Goal: Navigation & Orientation: Find specific page/section

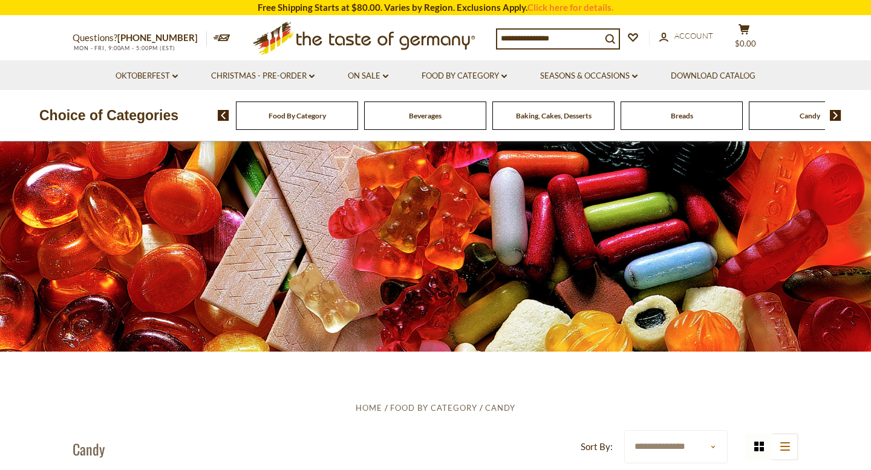
scroll to position [9, 0]
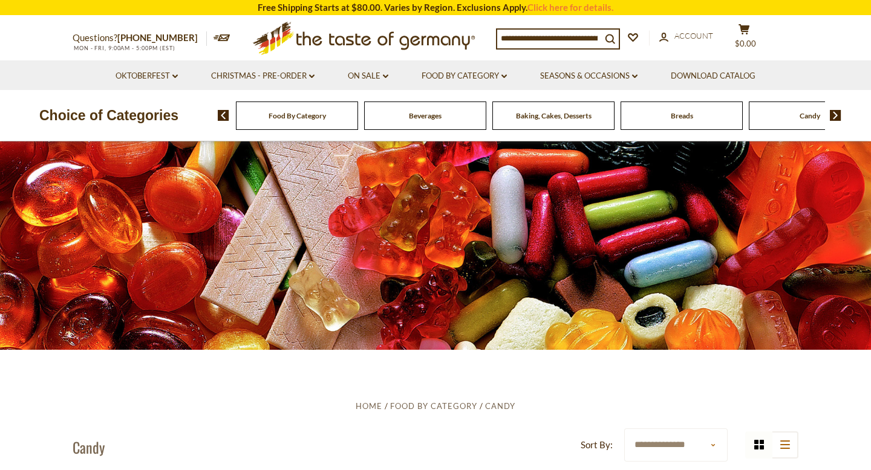
click at [291, 114] on span "Food By Category" at bounding box center [296, 115] width 57 height 9
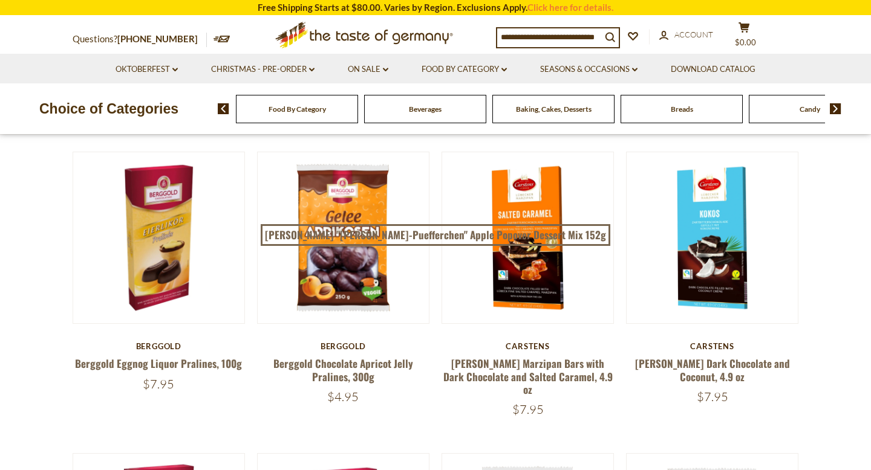
scroll to position [210, 0]
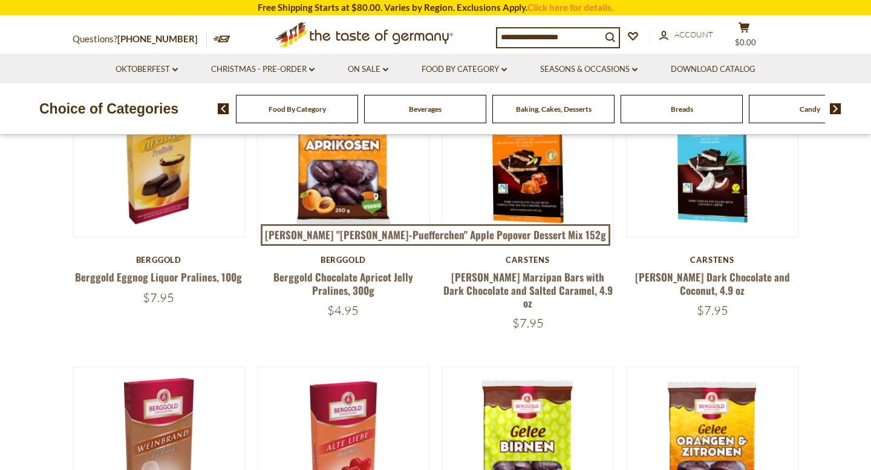
click at [801, 113] on span "Candy" at bounding box center [809, 109] width 21 height 9
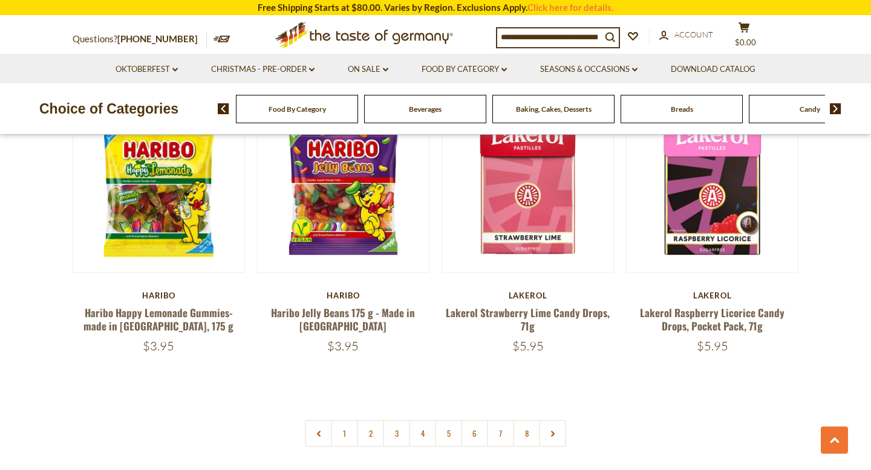
scroll to position [2943, 0]
